Goal: Information Seeking & Learning: Learn about a topic

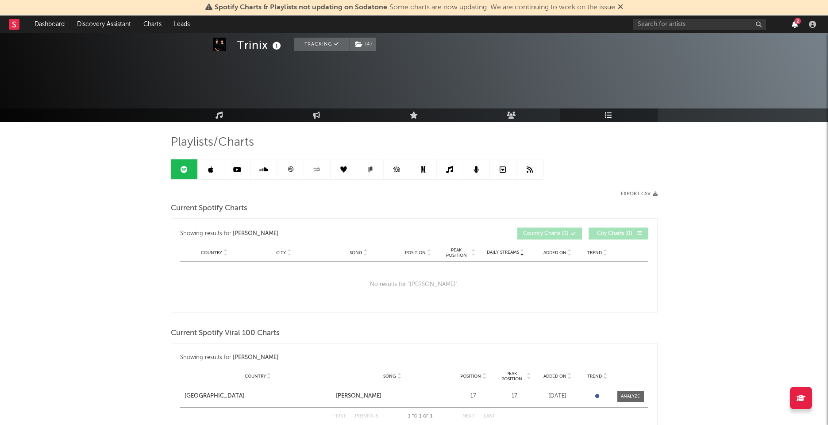
scroll to position [565, 0]
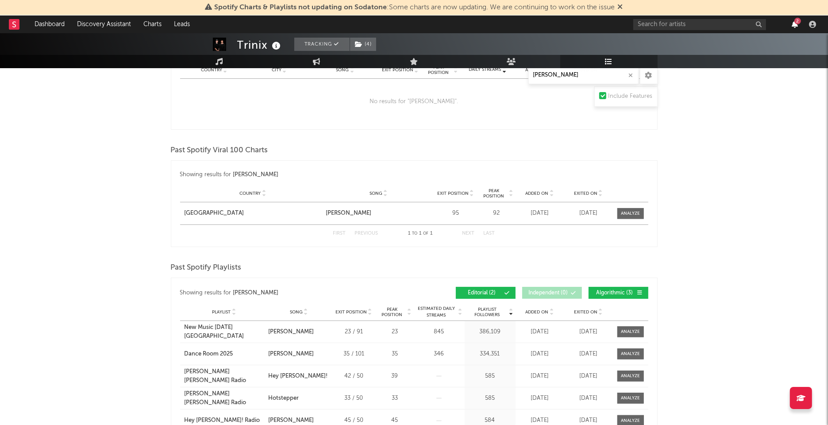
click at [795, 24] on icon "button" at bounding box center [795, 24] width 6 height 7
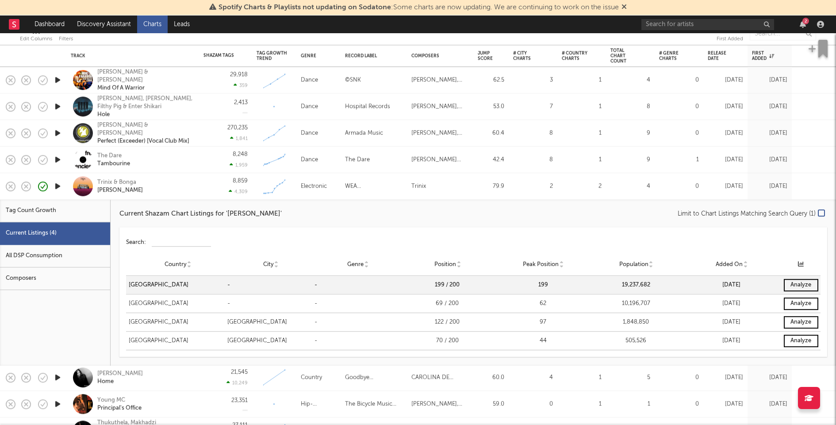
click at [162, 192] on div "Trinix & [PERSON_NAME]" at bounding box center [144, 186] width 95 height 16
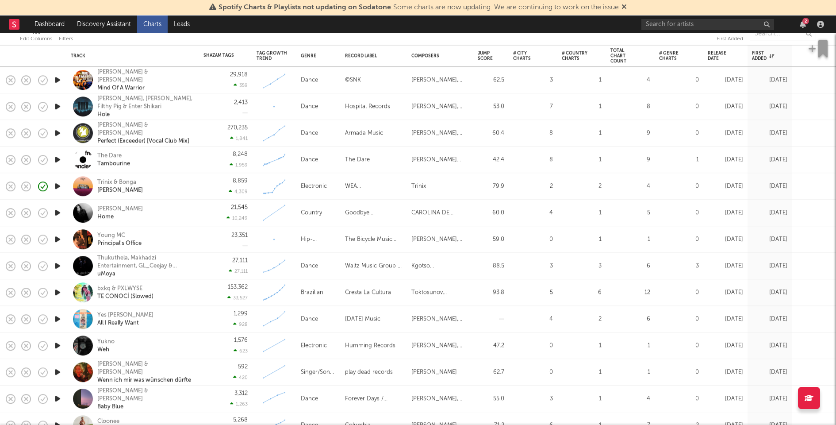
click at [58, 212] on icon "button" at bounding box center [57, 212] width 9 height 11
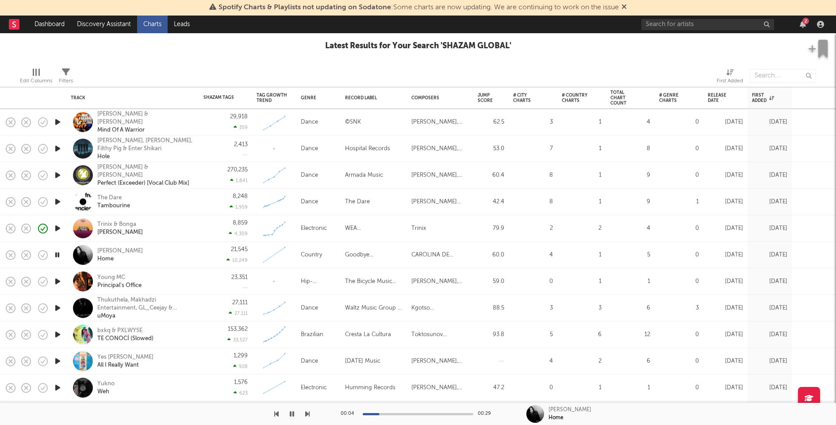
click at [56, 122] on icon "button" at bounding box center [57, 121] width 9 height 11
click at [56, 147] on icon "button" at bounding box center [57, 148] width 9 height 11
click at [58, 174] on icon "button" at bounding box center [57, 174] width 9 height 11
click at [56, 200] on icon "button" at bounding box center [57, 201] width 9 height 11
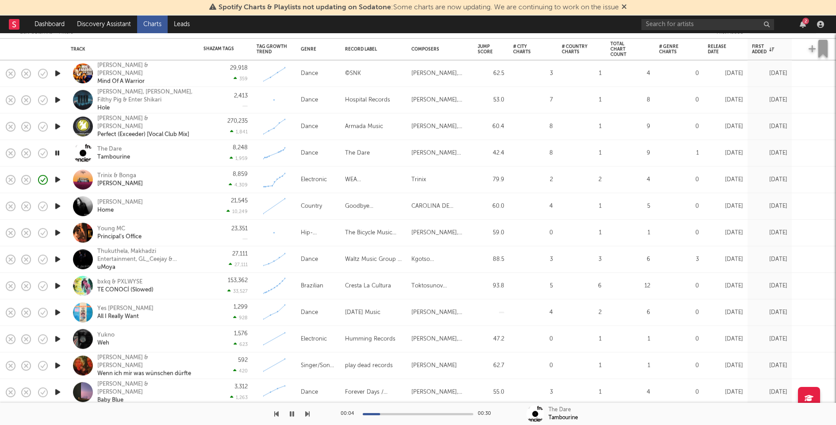
click at [58, 205] on icon "button" at bounding box center [57, 205] width 9 height 11
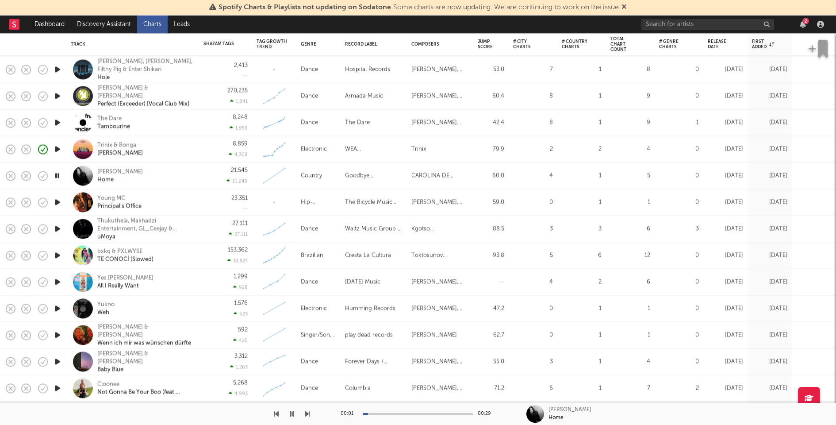
click at [58, 204] on icon "button" at bounding box center [57, 202] width 9 height 11
click at [58, 227] on icon "button" at bounding box center [57, 228] width 9 height 11
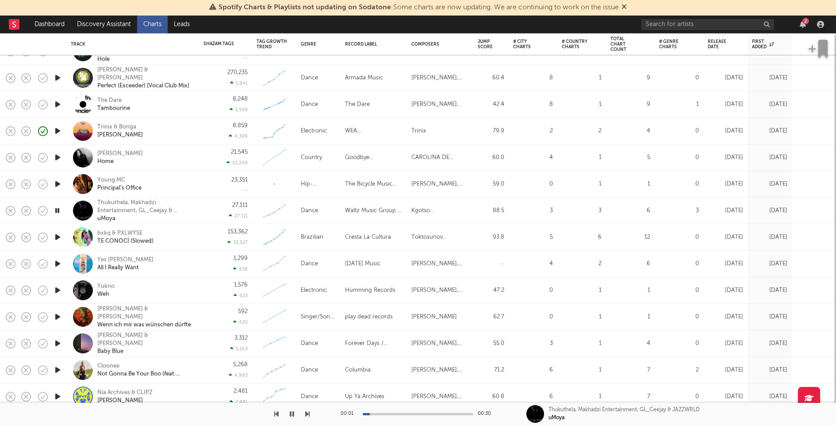
click at [59, 260] on icon "button" at bounding box center [57, 263] width 9 height 11
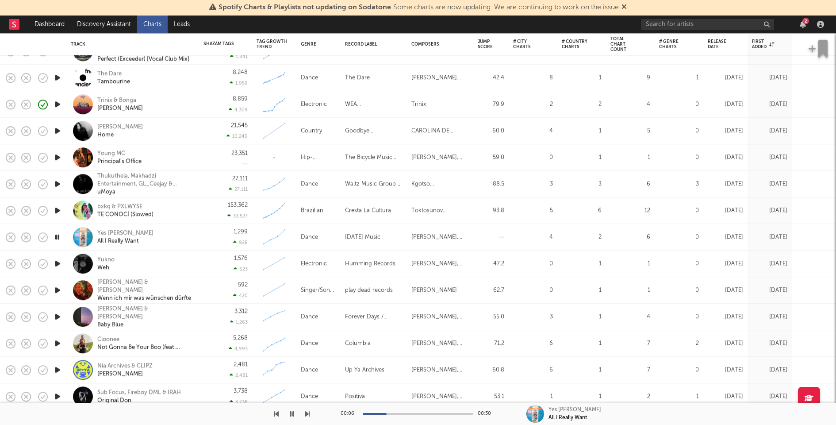
click at [58, 263] on icon "button" at bounding box center [57, 263] width 9 height 11
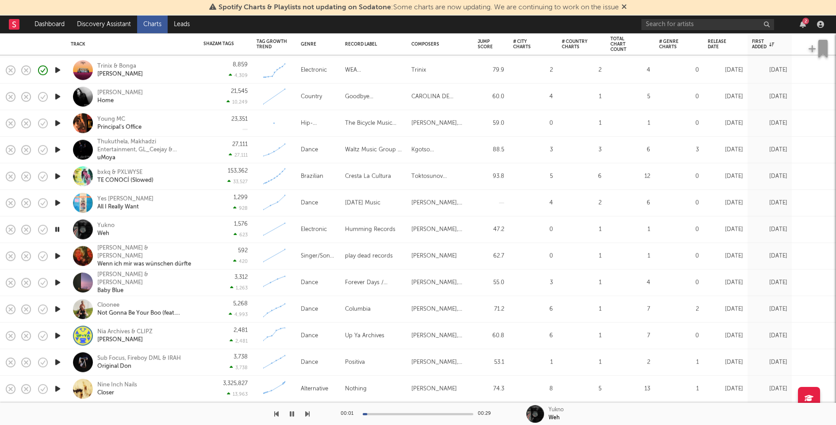
click at [58, 254] on icon "button" at bounding box center [57, 255] width 9 height 11
click at [58, 254] on icon "button" at bounding box center [57, 255] width 8 height 11
click at [59, 281] on icon "button" at bounding box center [57, 282] width 9 height 11
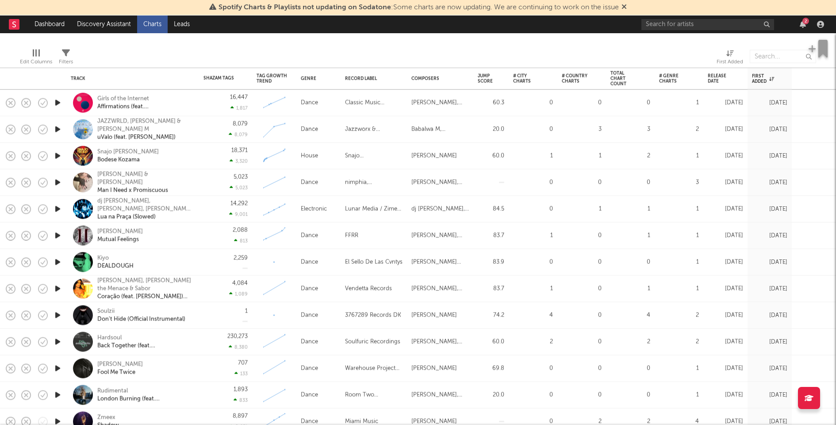
click at [55, 103] on icon "button" at bounding box center [57, 102] width 9 height 11
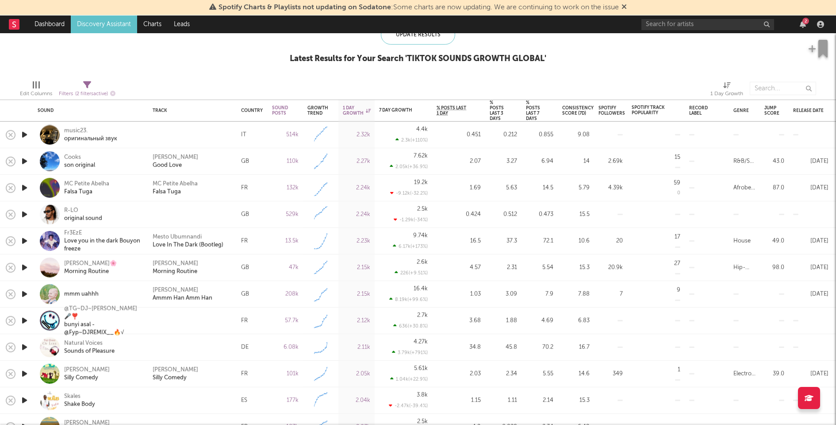
select select "between"
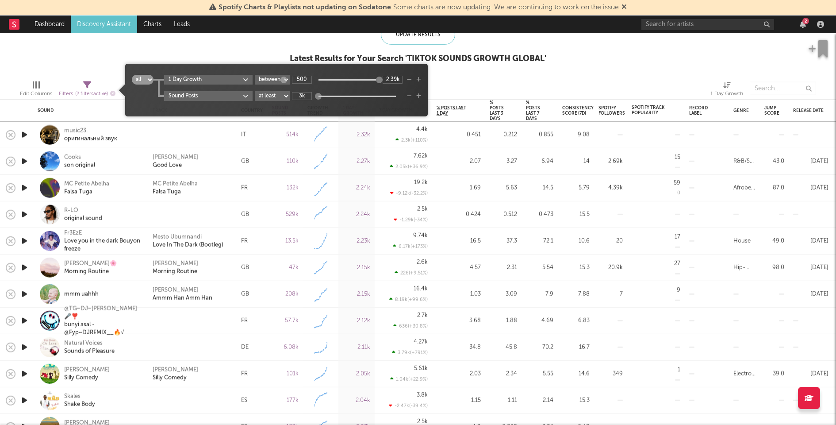
click at [89, 91] on span "( 2 filters active)" at bounding box center [91, 93] width 33 height 5
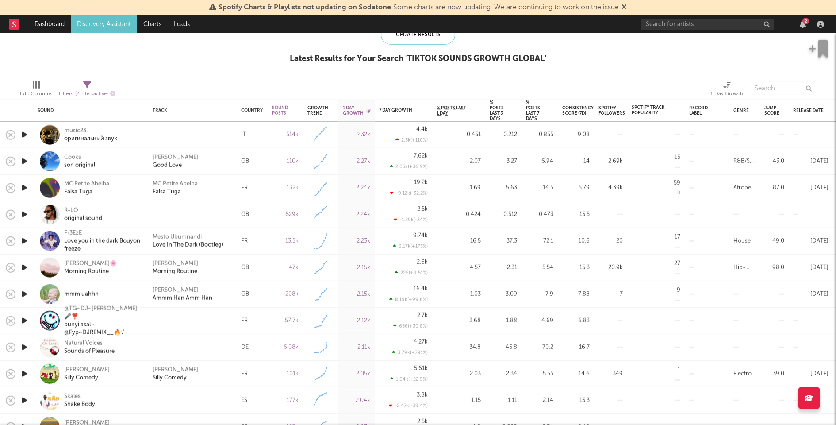
click at [89, 91] on span "( 2 filters active)" at bounding box center [91, 93] width 33 height 5
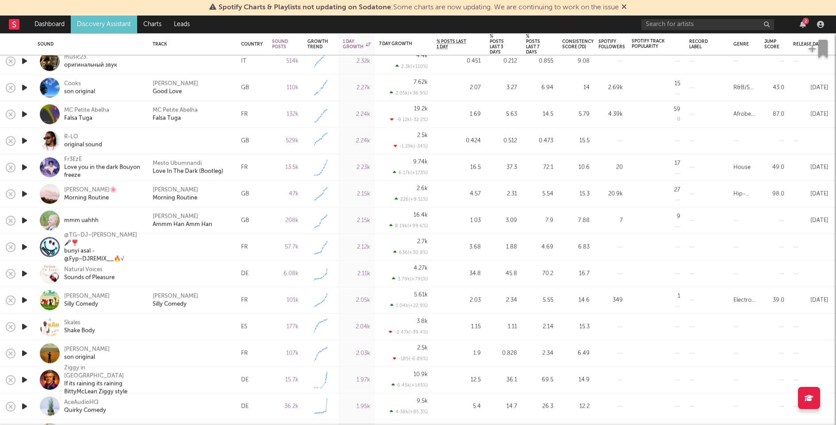
click at [24, 352] on icon "button" at bounding box center [24, 353] width 9 height 11
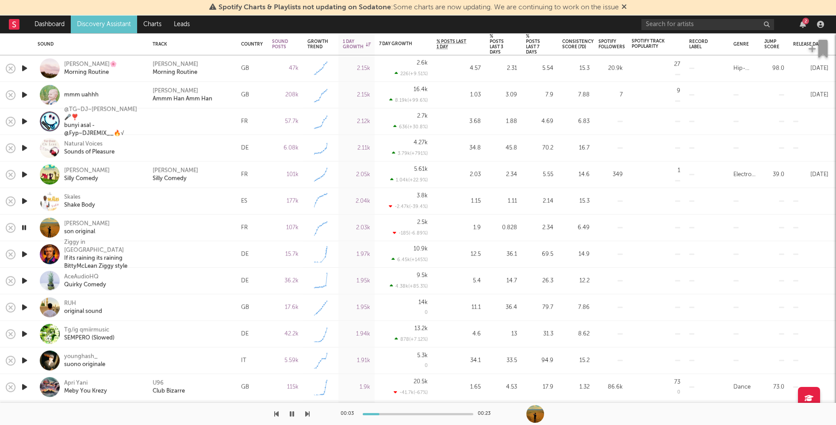
click at [25, 279] on icon "button" at bounding box center [24, 280] width 9 height 11
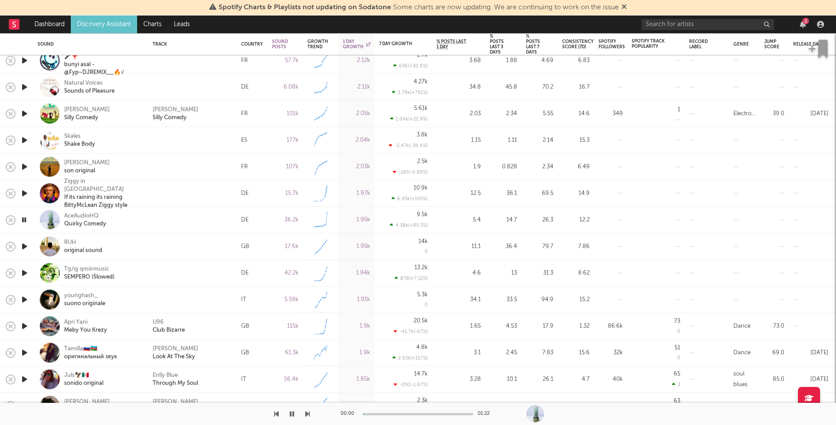
click at [25, 246] on icon "button" at bounding box center [24, 246] width 9 height 11
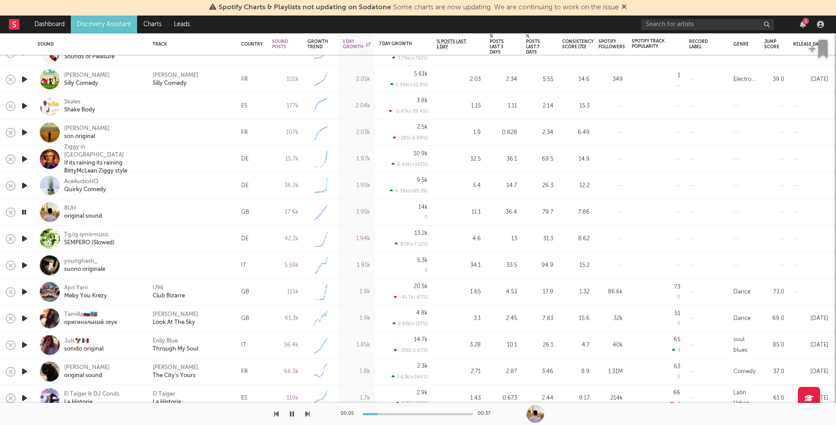
click at [24, 236] on icon "button" at bounding box center [24, 238] width 9 height 11
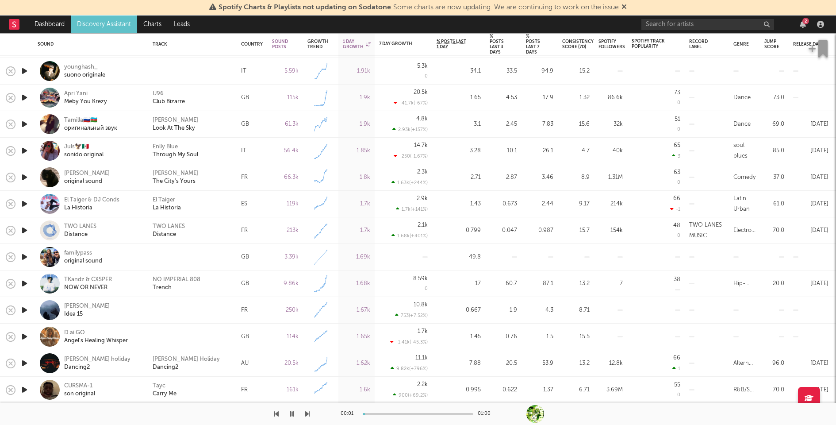
click at [24, 259] on icon "button" at bounding box center [24, 256] width 9 height 11
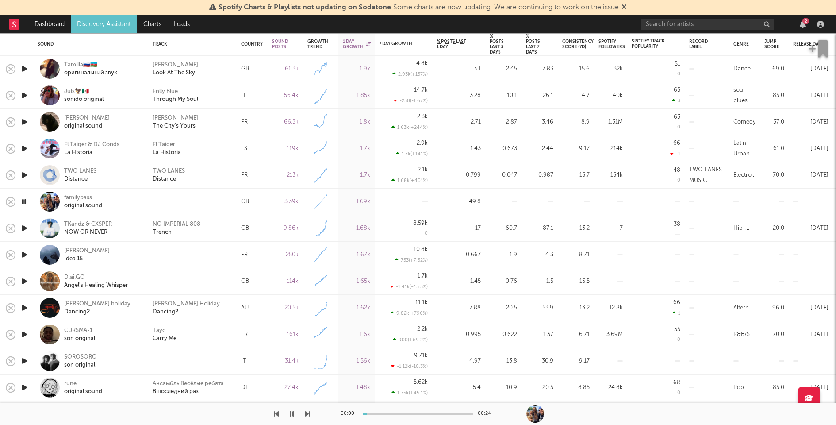
click at [24, 254] on icon "button" at bounding box center [24, 254] width 9 height 11
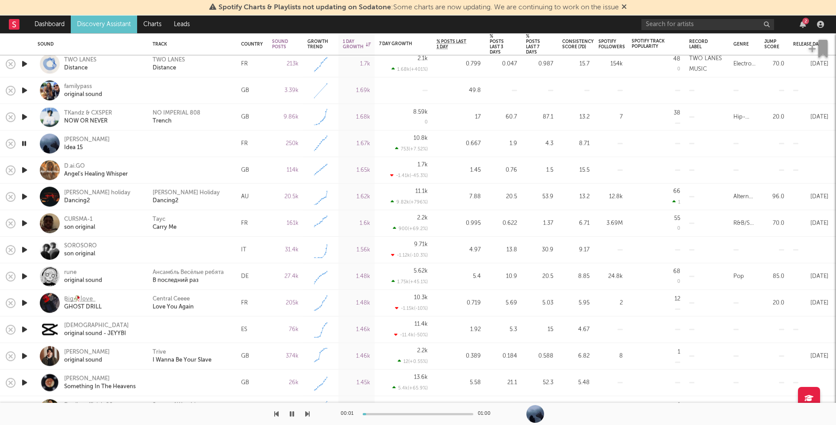
click at [25, 248] on icon "button" at bounding box center [24, 249] width 9 height 11
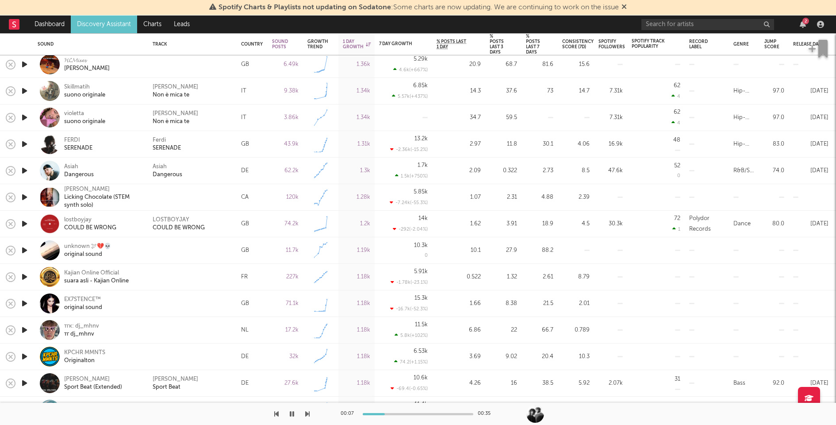
click at [25, 250] on icon "button" at bounding box center [24, 250] width 9 height 11
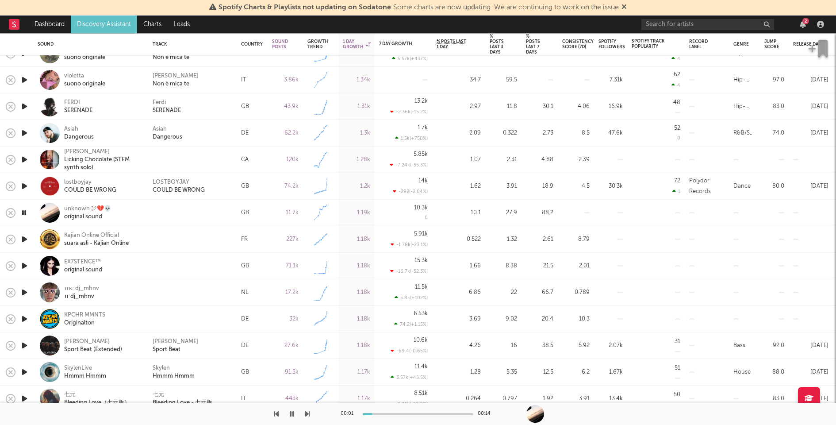
click at [24, 236] on icon "button" at bounding box center [24, 239] width 9 height 11
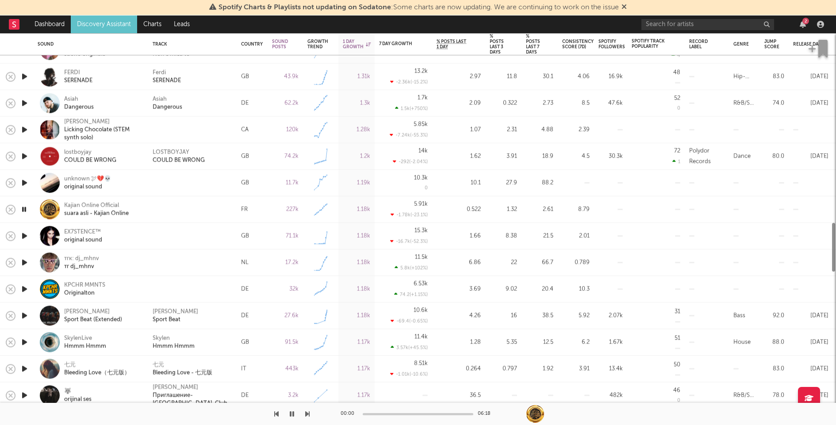
click at [24, 236] on icon "button" at bounding box center [24, 236] width 9 height 11
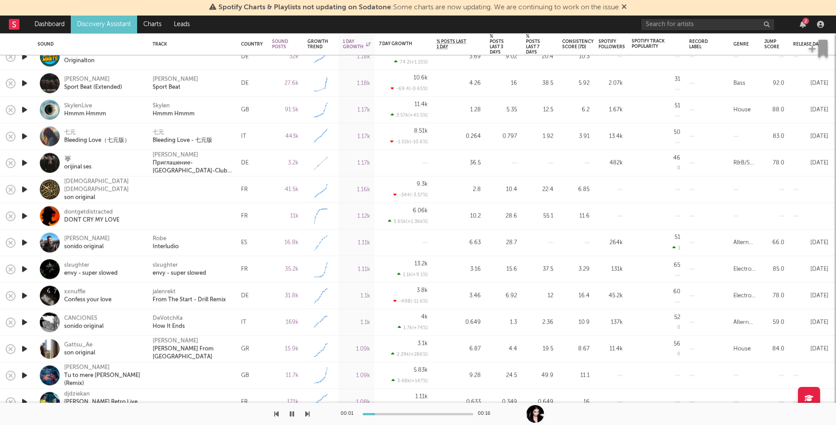
click at [24, 214] on icon "button" at bounding box center [24, 216] width 9 height 11
